Goal: Navigation & Orientation: Find specific page/section

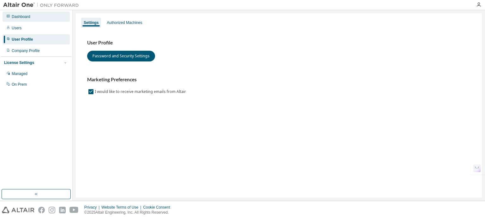
click at [22, 14] on div "Dashboard" at bounding box center [21, 16] width 19 height 5
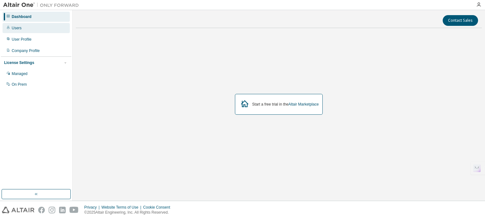
click at [39, 25] on div "Users" at bounding box center [36, 28] width 67 height 10
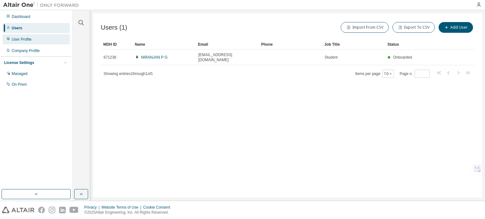
click at [34, 37] on div "User Profile" at bounding box center [36, 39] width 67 height 10
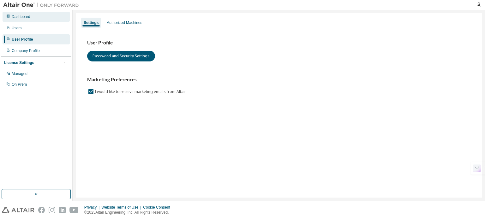
click at [39, 19] on div "Dashboard" at bounding box center [36, 17] width 67 height 10
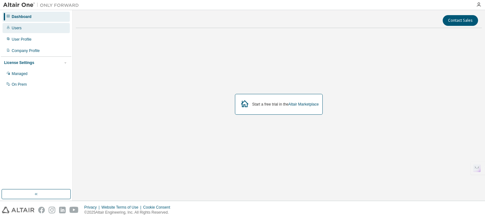
click at [35, 31] on div "Users" at bounding box center [36, 28] width 67 height 10
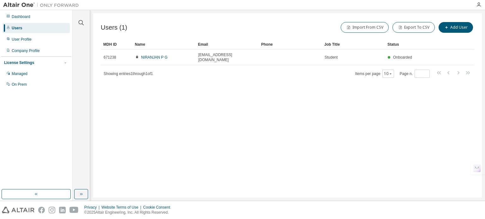
click at [39, 29] on div "Users" at bounding box center [36, 28] width 67 height 10
click at [27, 17] on div "Dashboard" at bounding box center [21, 16] width 19 height 5
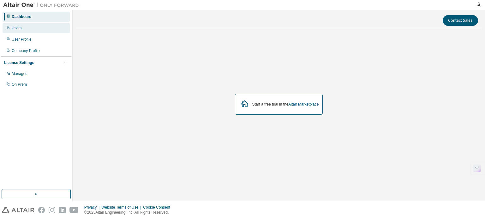
click at [24, 27] on div "Users" at bounding box center [36, 28] width 67 height 10
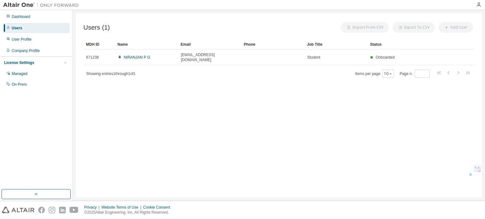
click at [24, 27] on div "Users" at bounding box center [36, 28] width 67 height 10
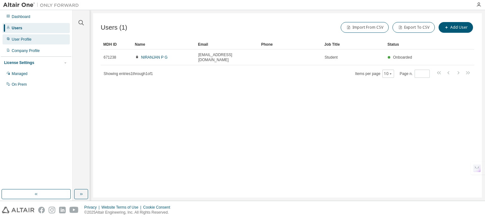
click at [25, 41] on div "User Profile" at bounding box center [22, 39] width 20 height 5
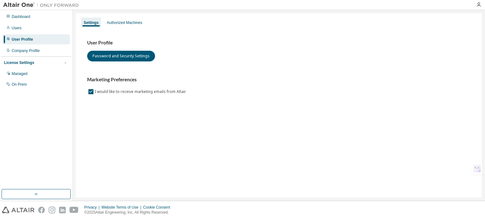
click at [132, 134] on div "Settings Authorized Machines User Profile Password and Security Settings Market…" at bounding box center [279, 105] width 406 height 185
